Goal: Task Accomplishment & Management: Manage account settings

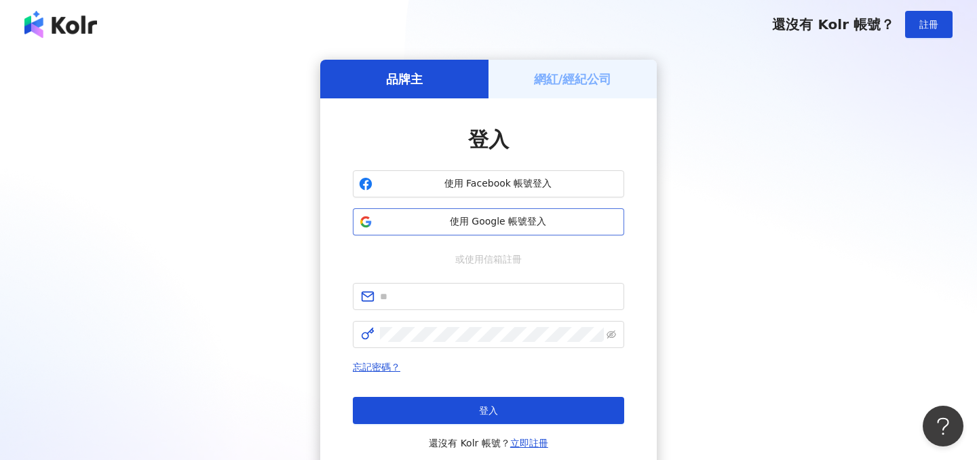
click at [433, 219] on span "使用 Google 帳號登入" at bounding box center [498, 222] width 240 height 14
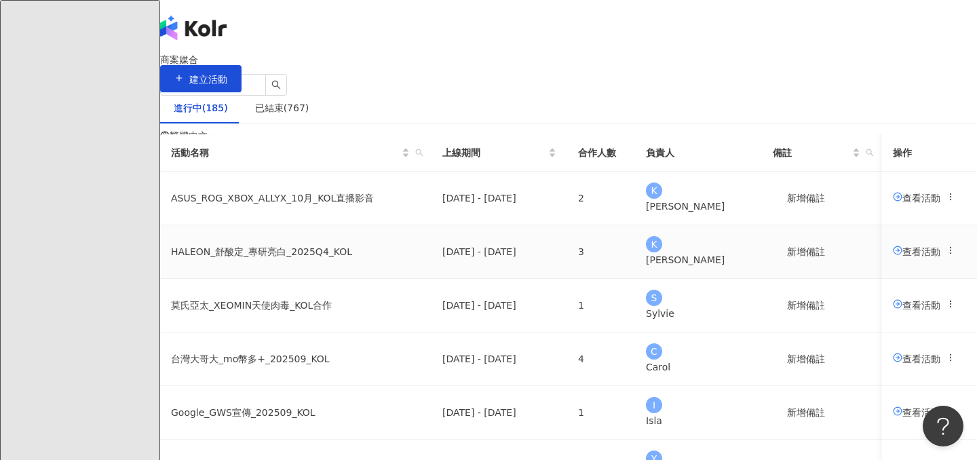
scroll to position [212, 0]
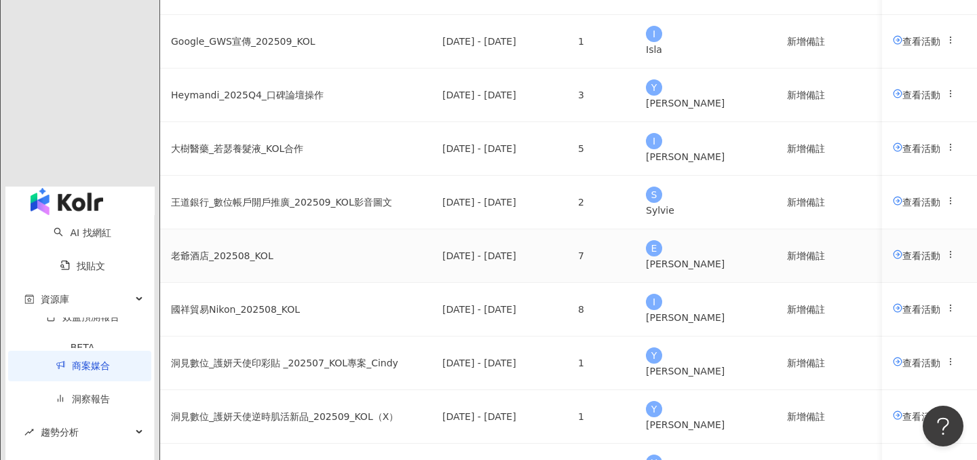
scroll to position [373, 0]
click at [893, 152] on span "查看活動" at bounding box center [916, 146] width 47 height 11
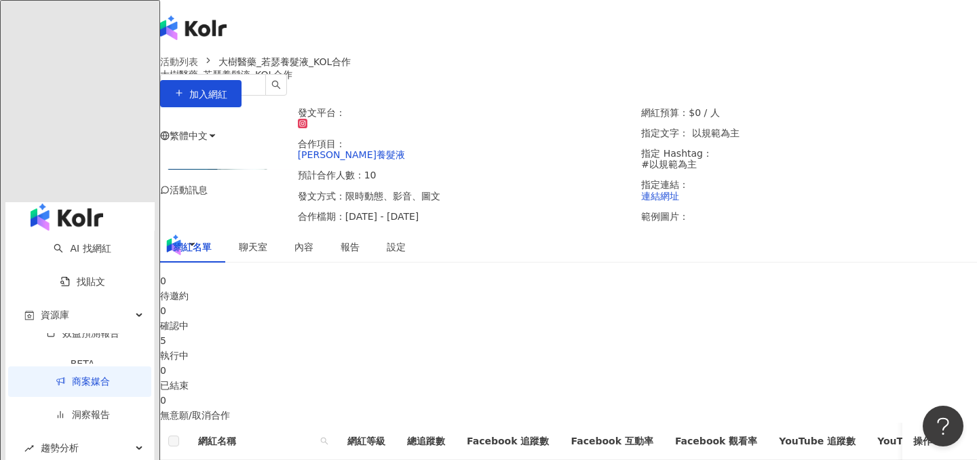
click at [533, 345] on div "5" at bounding box center [568, 340] width 817 height 15
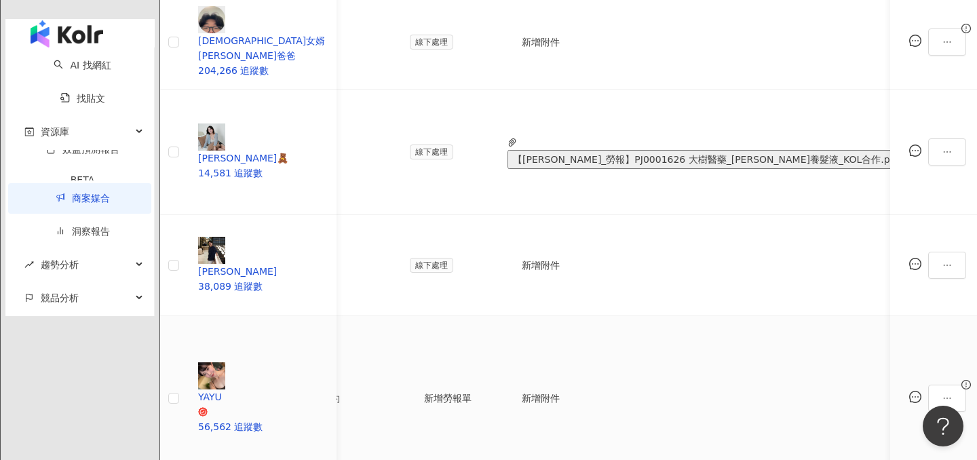
scroll to position [0, 575]
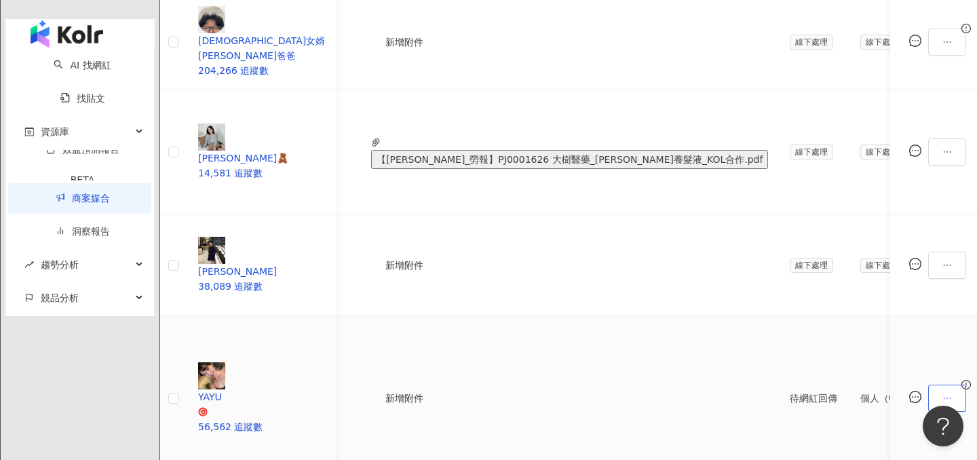
click at [942, 394] on icon "ellipsis" at bounding box center [946, 398] width 9 height 9
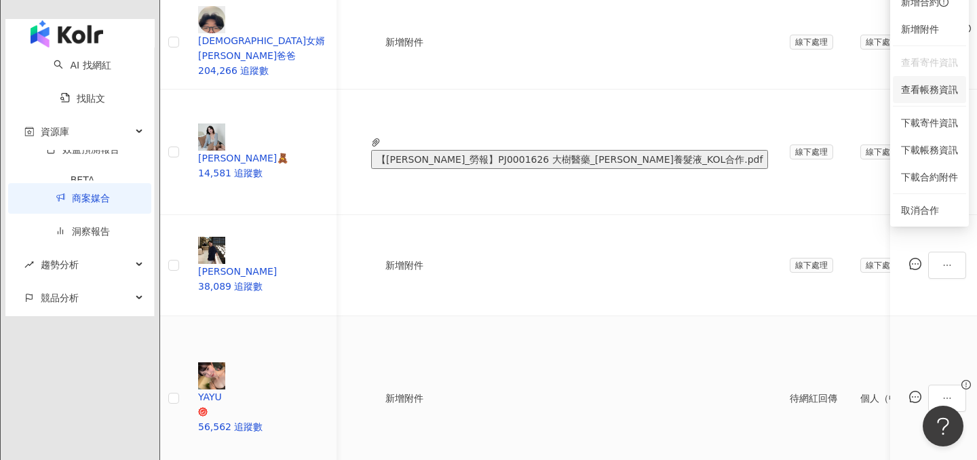
click at [926, 88] on span "查看帳務資訊" at bounding box center [929, 89] width 57 height 15
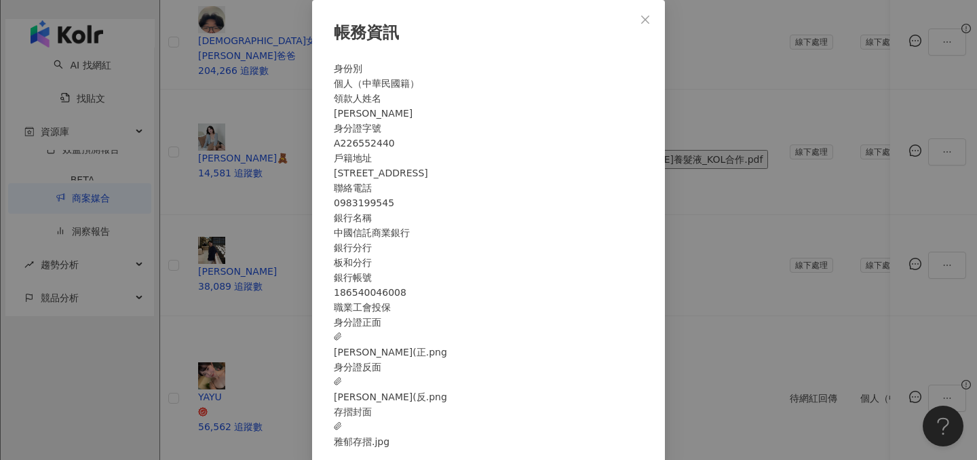
scroll to position [50, 0]
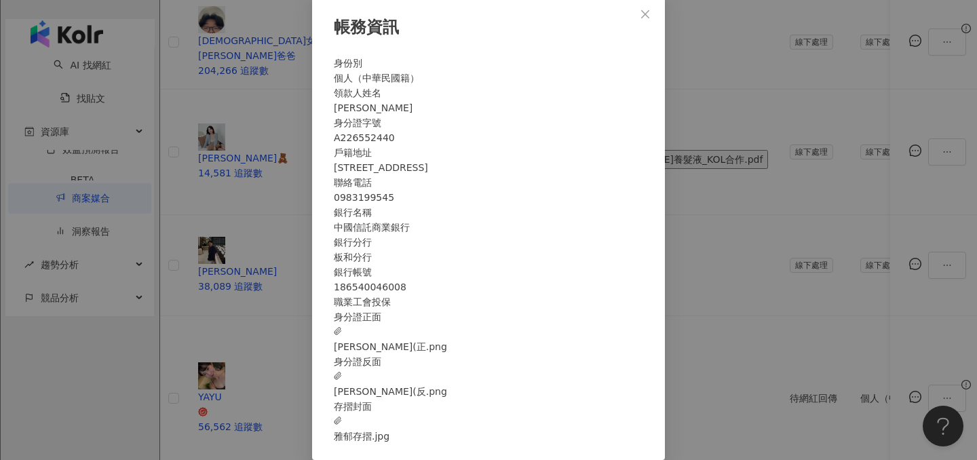
click at [447, 390] on span "[PERSON_NAME](反.png" at bounding box center [390, 384] width 113 height 30
click at [269, 240] on div "帳務資訊 身份別 個人（中華民國籍） 領款人姓名 [PERSON_NAME] 身分證字號 A226552440 戶籍地址 [STREET_ADDRESS] 聯…" at bounding box center [488, 230] width 977 height 460
